Goal: Navigation & Orientation: Go to known website

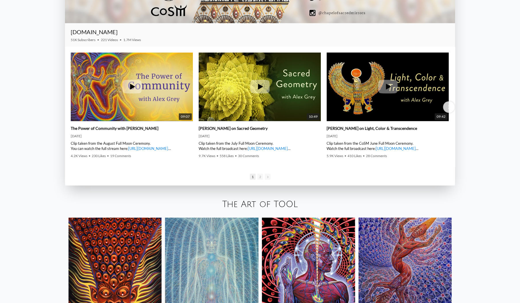
scroll to position [969, 0]
